Goal: Transaction & Acquisition: Purchase product/service

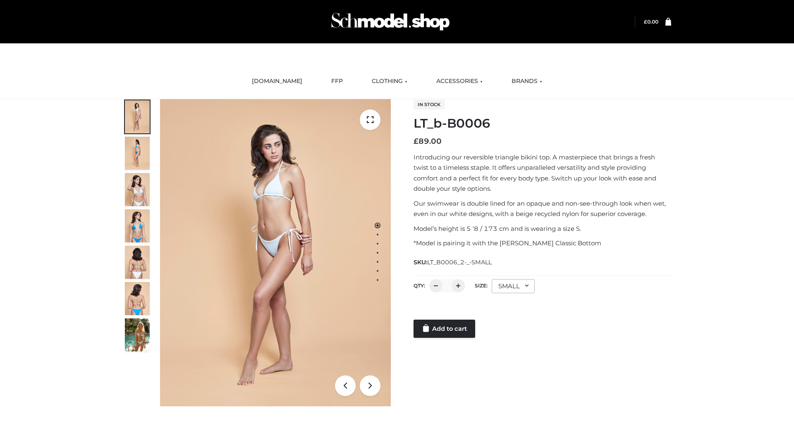
click at [445, 329] on link "Add to cart" at bounding box center [444, 329] width 62 height 18
